Goal: Task Accomplishment & Management: Complete application form

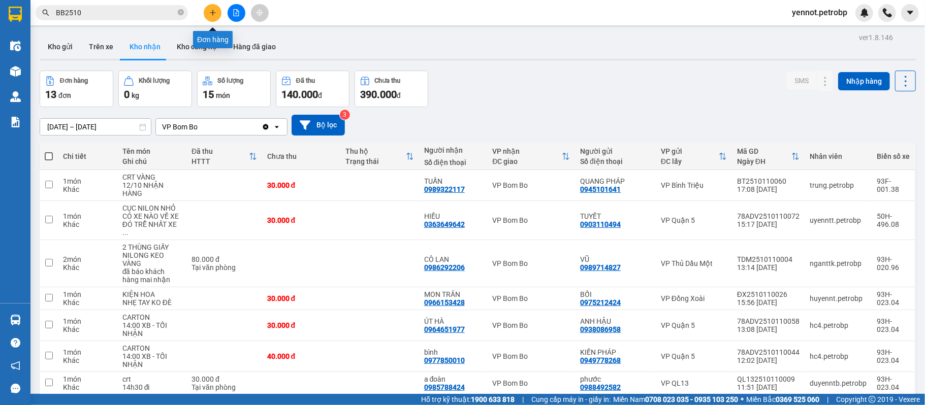
click at [206, 11] on button at bounding box center [213, 13] width 18 height 18
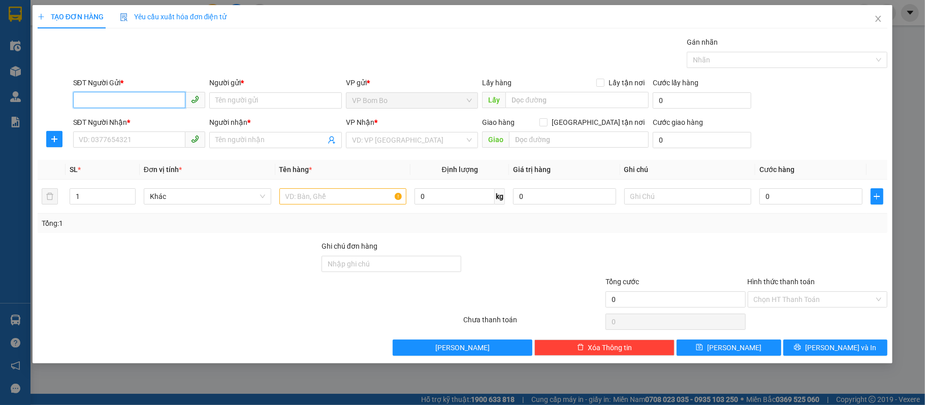
click at [147, 92] on input "SĐT Người Gửi *" at bounding box center [129, 100] width 113 height 16
click at [57, 144] on button "button" at bounding box center [54, 139] width 16 height 16
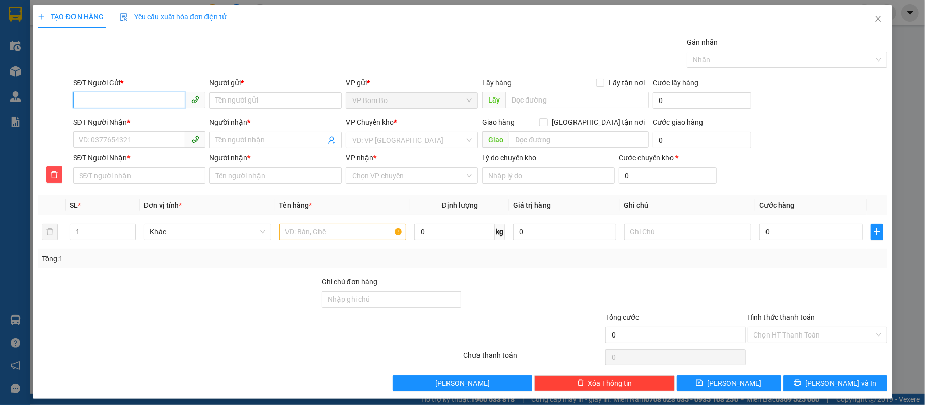
click at [163, 104] on input "SĐT Người Gửi *" at bounding box center [129, 100] width 113 height 16
type input "0372204489"
click at [124, 134] on input "SĐT Người Nhận *" at bounding box center [129, 140] width 113 height 16
click at [243, 100] on input "Người gửi *" at bounding box center [275, 100] width 133 height 16
type input "CÔ MÍT"
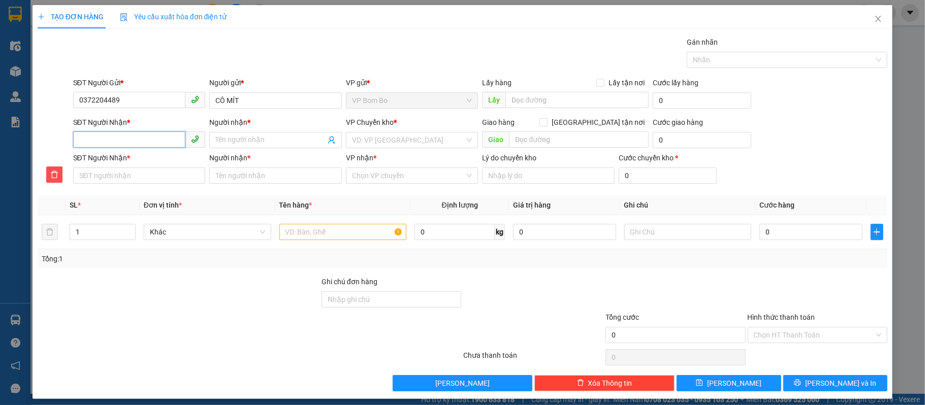
click at [129, 137] on input "SĐT Người Nhận *" at bounding box center [129, 140] width 113 height 16
type input "0"
type input "03"
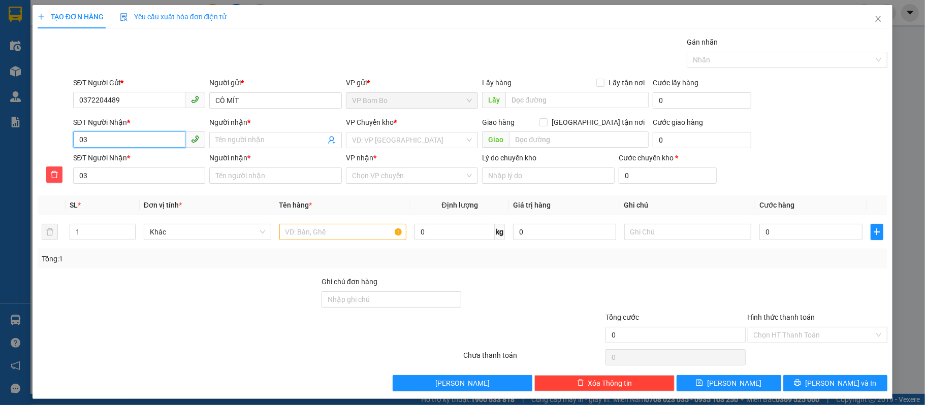
type input "038"
type input "0389"
type input "03892"
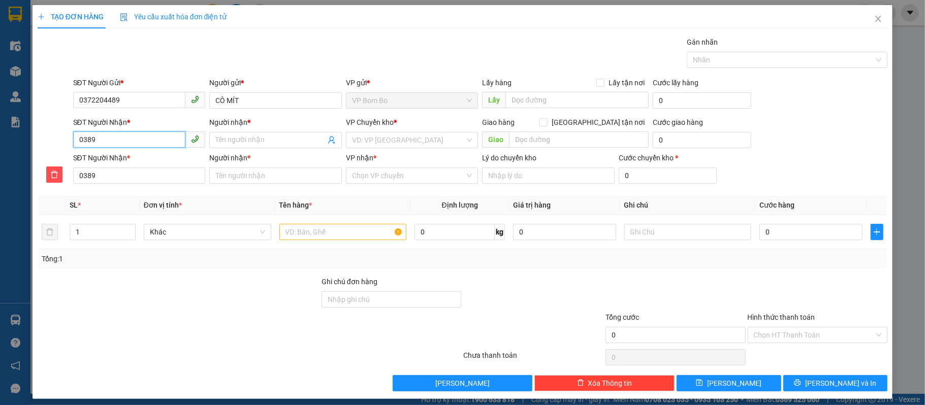
type input "03892"
type input "038920"
type input "0389209"
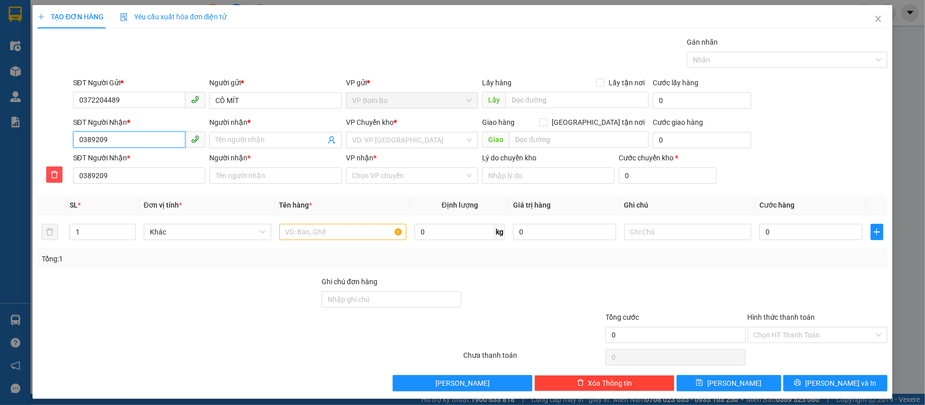
type input "03892091"
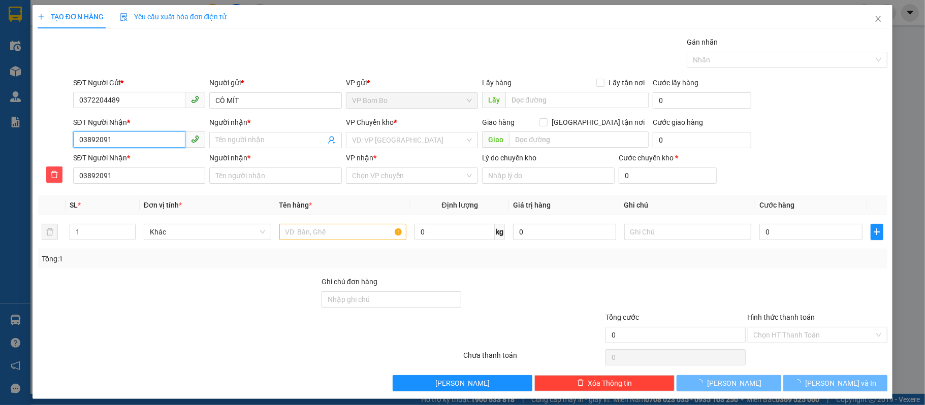
type input "038920915"
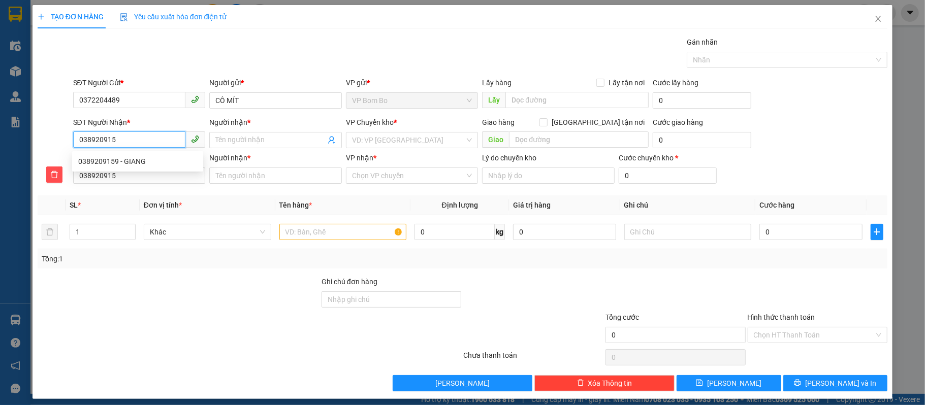
type input "0389209159"
click at [127, 160] on div "0389209159 - GIANG" at bounding box center [137, 161] width 119 height 11
type input "GIANG"
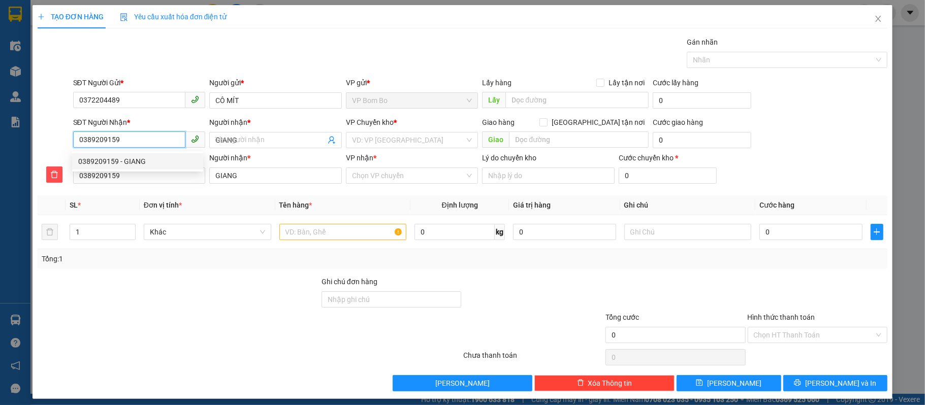
type input "30.000"
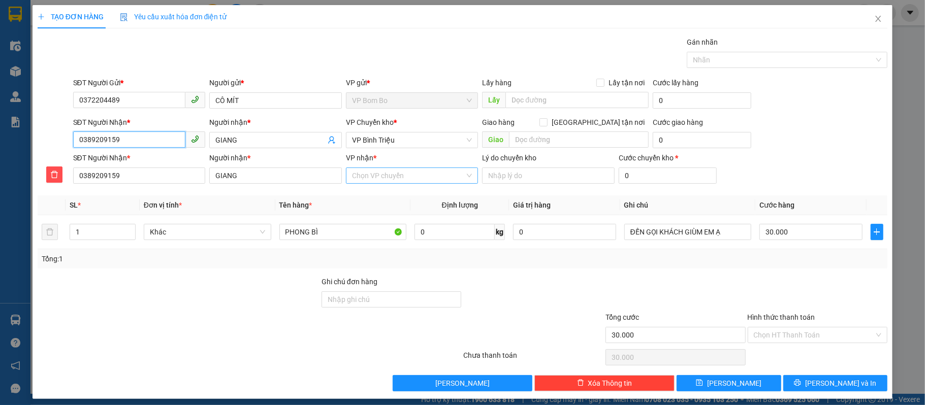
type input "0389209159"
click at [379, 181] on input "VP nhận *" at bounding box center [408, 175] width 113 height 15
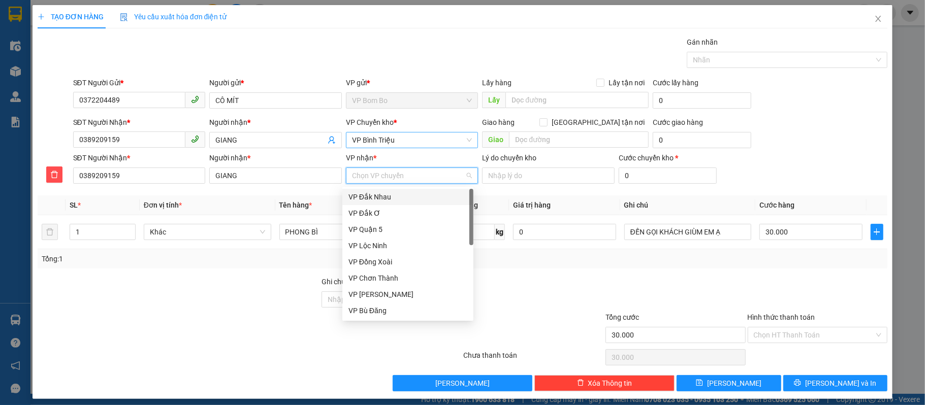
click at [396, 141] on span "VP Bình Triệu" at bounding box center [412, 140] width 120 height 15
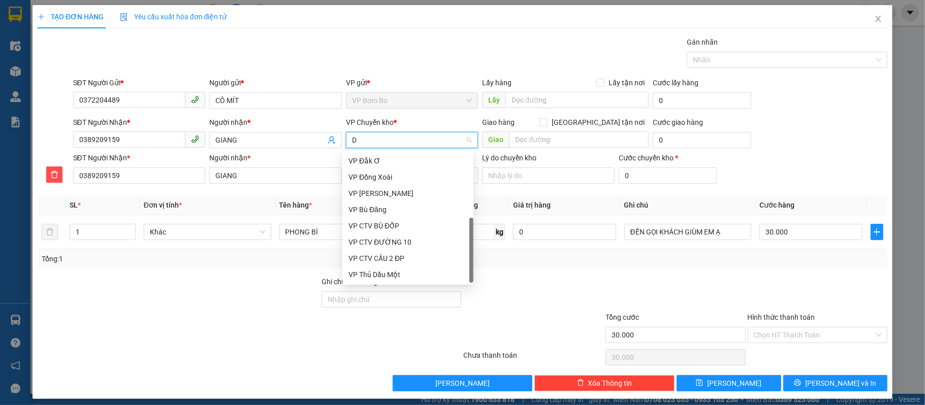
scroll to position [16, 0]
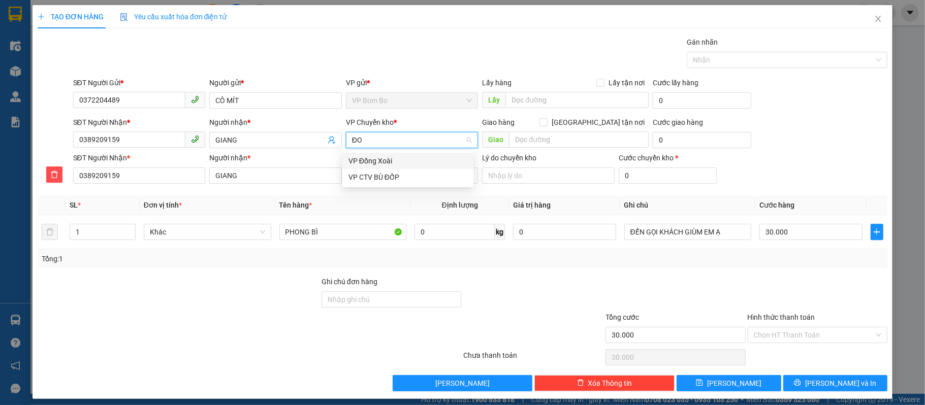
type input "ĐÔ"
click at [378, 156] on div "VP Đồng Xoài" at bounding box center [408, 160] width 119 height 11
click at [374, 175] on input "VP nhận *" at bounding box center [408, 175] width 113 height 15
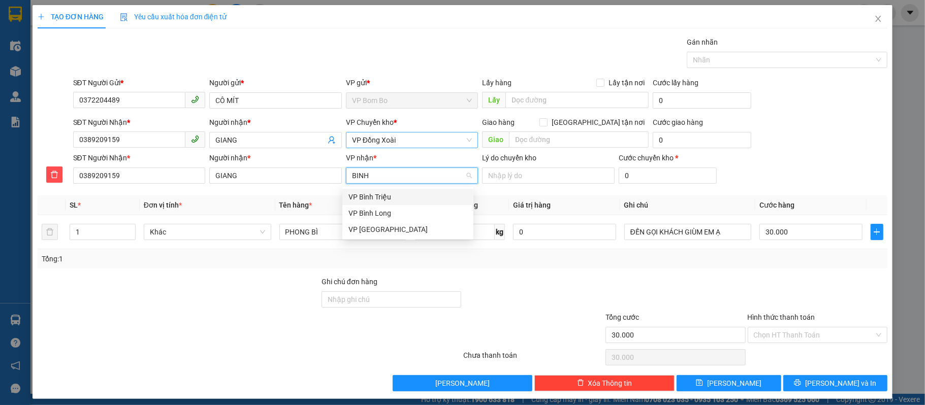
type input "BÌNH"
click at [381, 202] on div "VP Bình Triệu" at bounding box center [408, 197] width 119 height 11
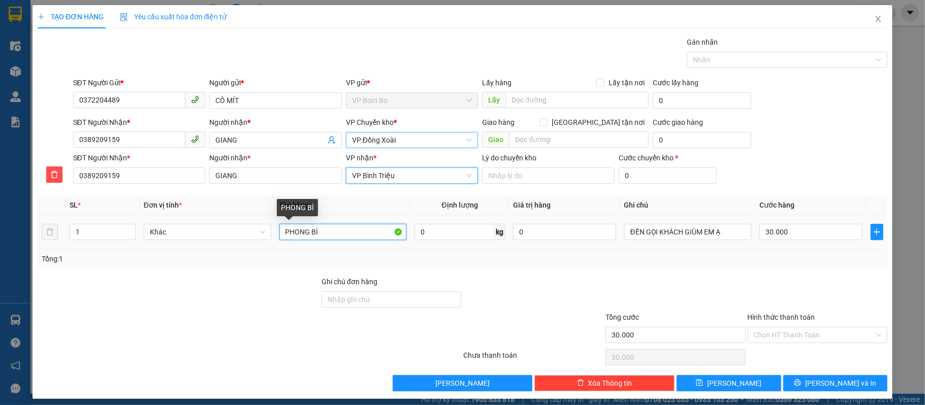
click at [332, 240] on input "PHONG BÌ" at bounding box center [343, 232] width 128 height 16
type input "P"
type input "KIỆN BỊCH XANH"
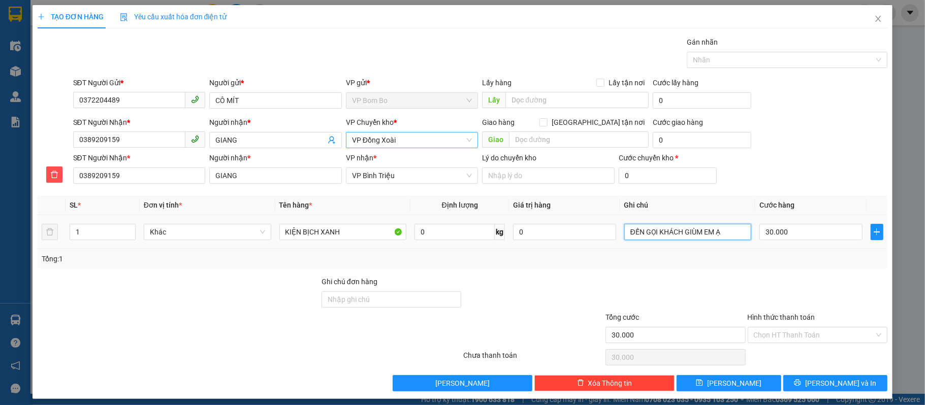
click at [723, 229] on input "ĐẾN GỌI KHÁCH GIÙM EM Ạ" at bounding box center [688, 232] width 128 height 16
type input "Đ"
click at [785, 339] on input "Hình thức thanh toán" at bounding box center [814, 335] width 121 height 15
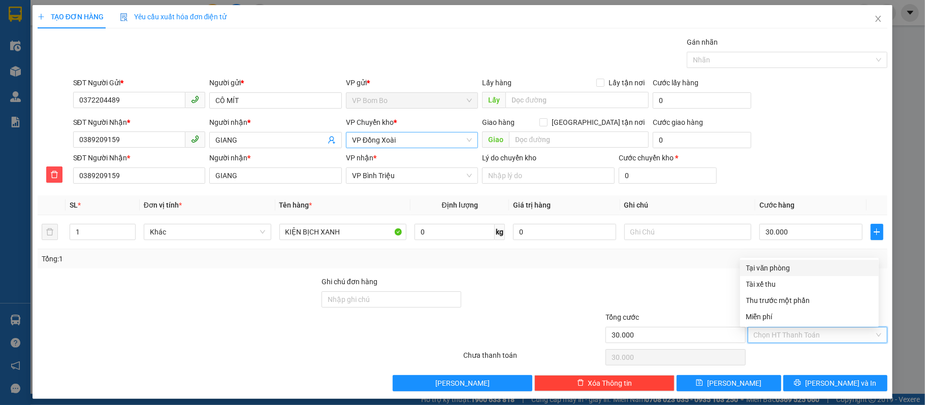
click at [763, 271] on div "Tại văn phòng" at bounding box center [809, 268] width 127 height 11
type input "0"
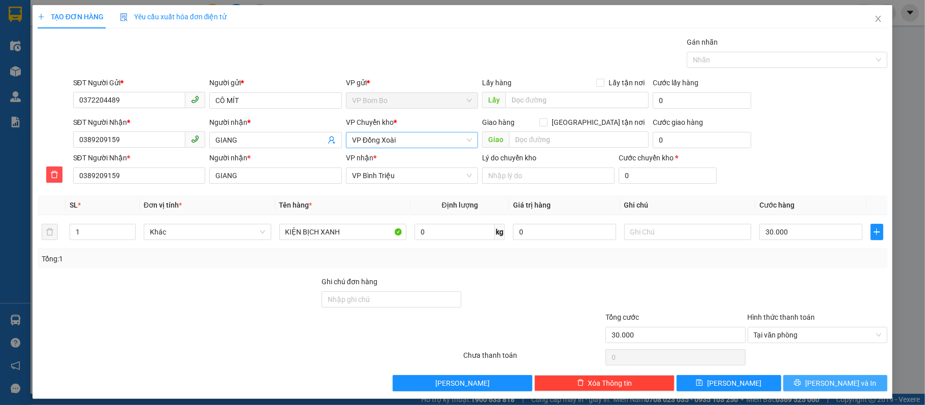
click at [815, 385] on button "[PERSON_NAME] và In" at bounding box center [835, 383] width 105 height 16
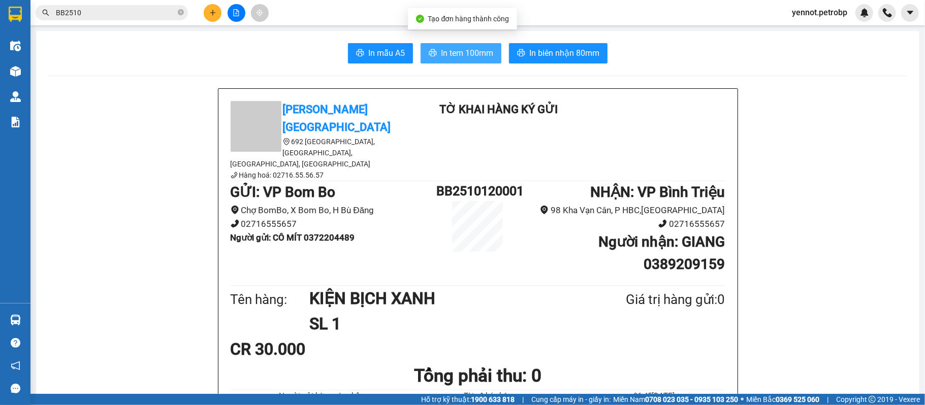
click at [464, 55] on span "In tem 100mm" at bounding box center [467, 53] width 52 height 13
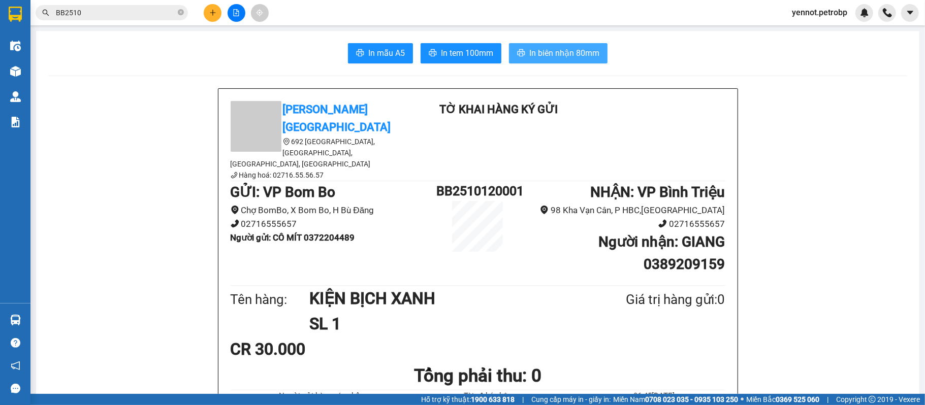
click at [580, 51] on span "In biên nhận 80mm" at bounding box center [564, 53] width 70 height 13
click at [453, 59] on span "In tem 100mm" at bounding box center [467, 53] width 52 height 13
click at [844, 17] on span "yennot.petrobp" at bounding box center [820, 12] width 72 height 13
click at [818, 28] on span "Đăng xuất" at bounding box center [823, 31] width 51 height 11
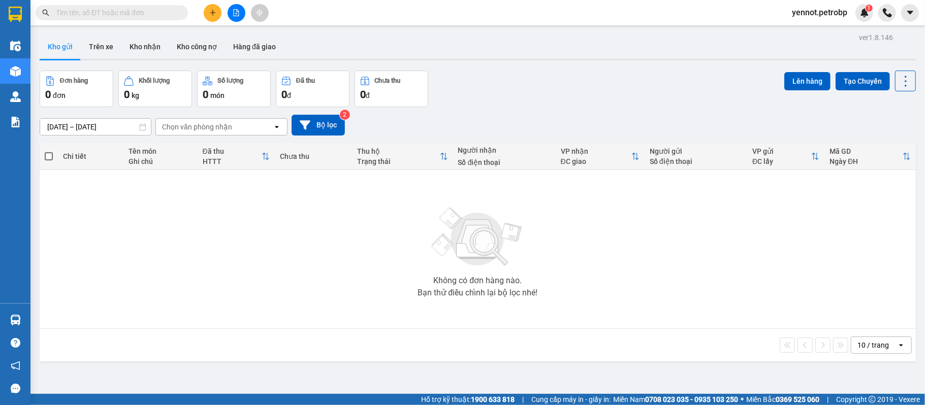
click at [120, 9] on input "text" at bounding box center [116, 12] width 120 height 11
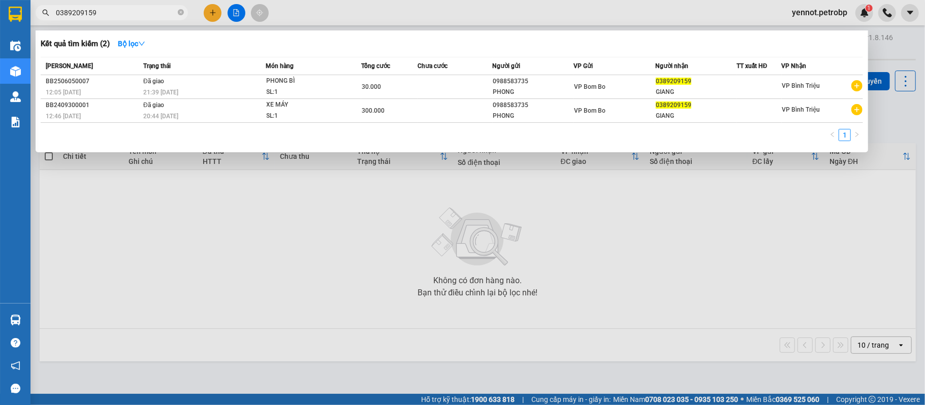
type input "0389209159"
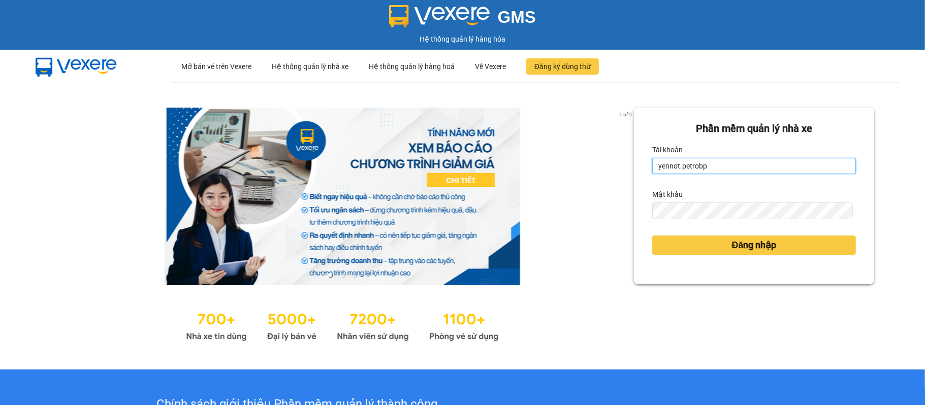
drag, startPoint x: 712, startPoint y: 166, endPoint x: 718, endPoint y: 169, distance: 6.8
click at [712, 166] on input "yennot.petrobp" at bounding box center [754, 166] width 204 height 16
type input "yentt.petrobp"
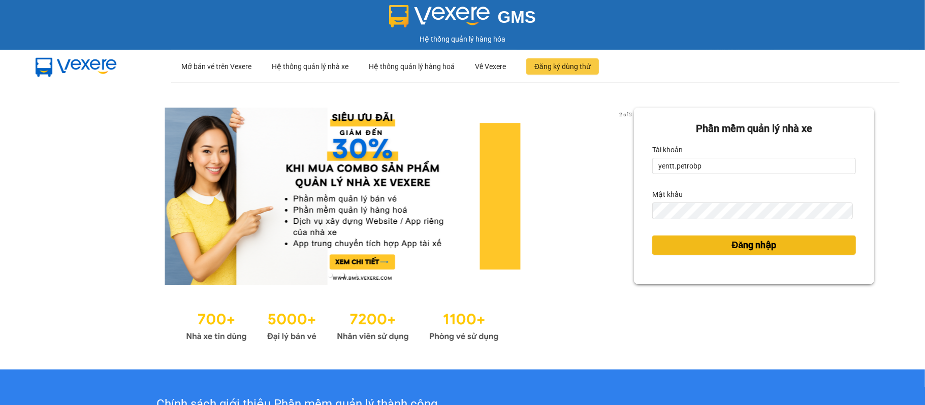
click at [737, 245] on span "Đăng nhập" at bounding box center [754, 245] width 45 height 14
